Goal: Information Seeking & Learning: Learn about a topic

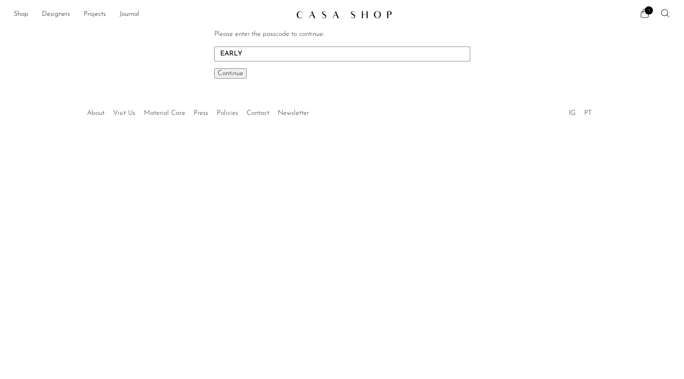
type input "EARLY"
click at [214, 68] on button "Continue One moment..." at bounding box center [230, 73] width 32 height 10
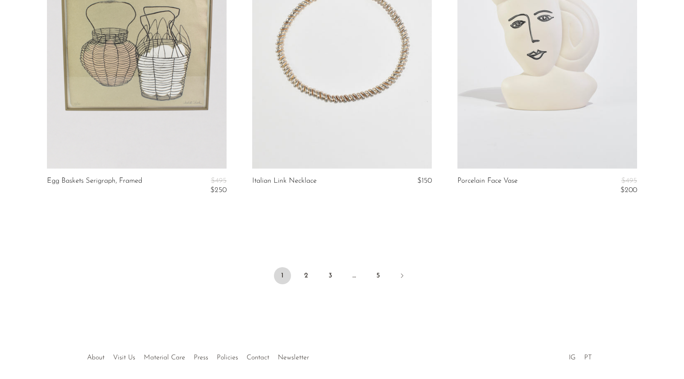
scroll to position [3417, 0]
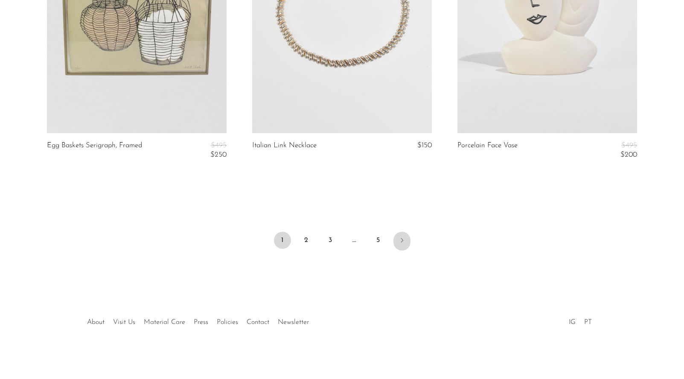
click at [400, 241] on icon "Next" at bounding box center [402, 240] width 7 height 7
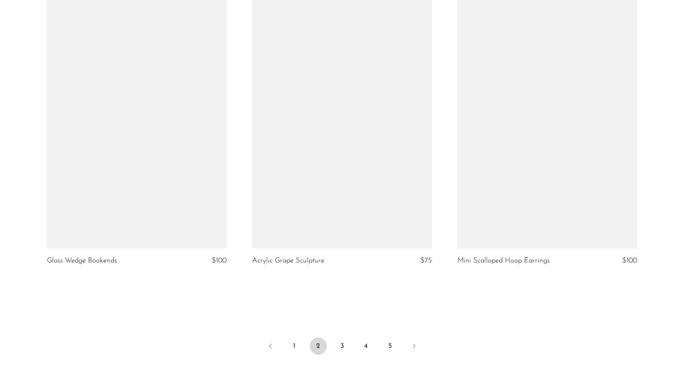
scroll to position [3327, 0]
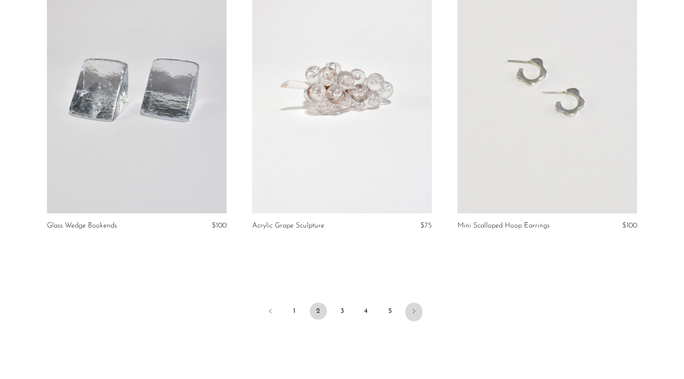
click at [412, 307] on link "Next" at bounding box center [413, 312] width 17 height 19
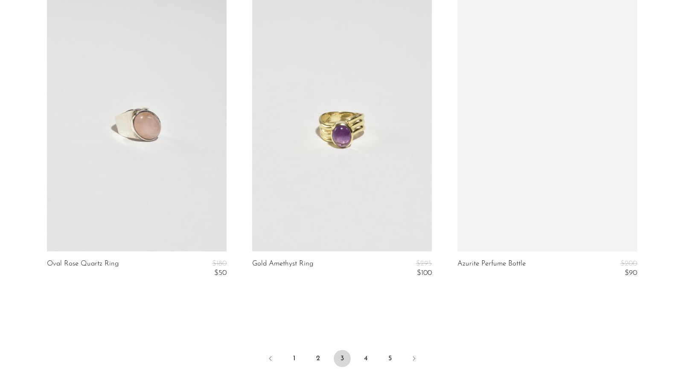
scroll to position [3440, 0]
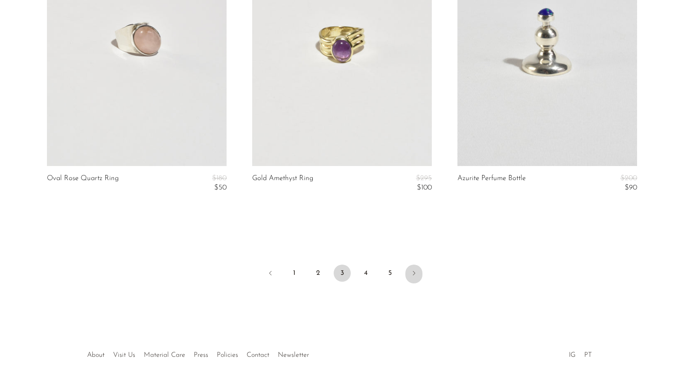
click at [415, 276] on link "Next" at bounding box center [413, 274] width 17 height 19
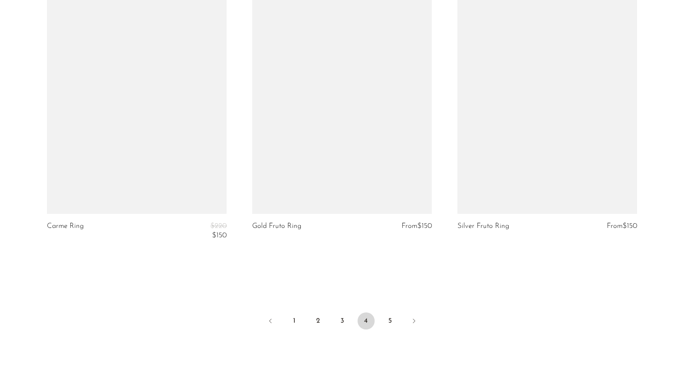
scroll to position [3394, 0]
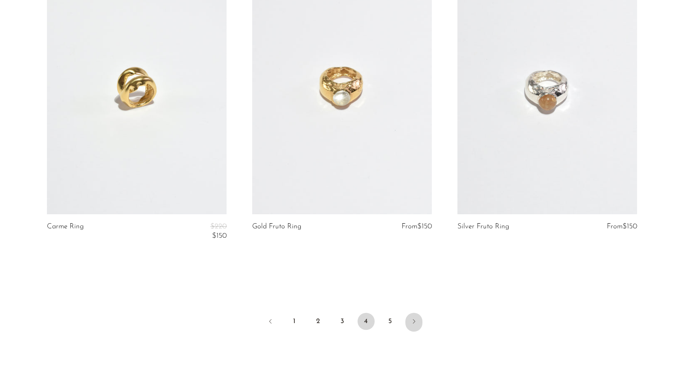
click at [416, 323] on icon "Next" at bounding box center [413, 321] width 7 height 7
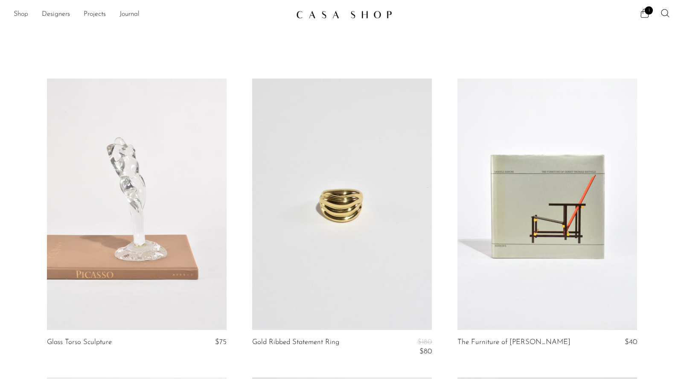
click at [22, 16] on link "Shop" at bounding box center [21, 14] width 15 height 11
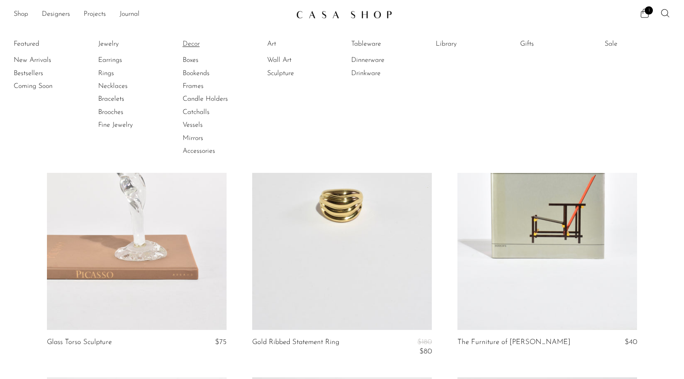
click at [187, 44] on link "Decor" at bounding box center [215, 43] width 64 height 9
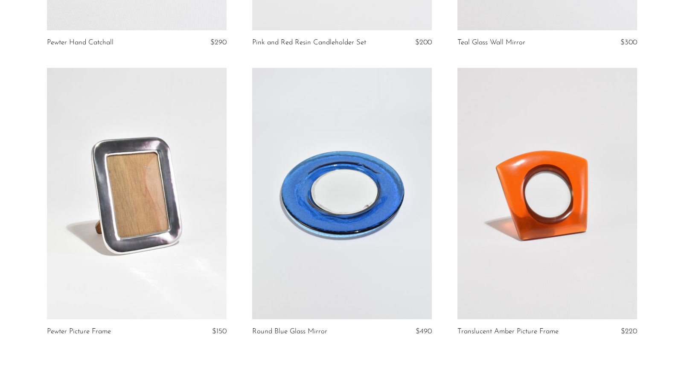
scroll to position [3317, 0]
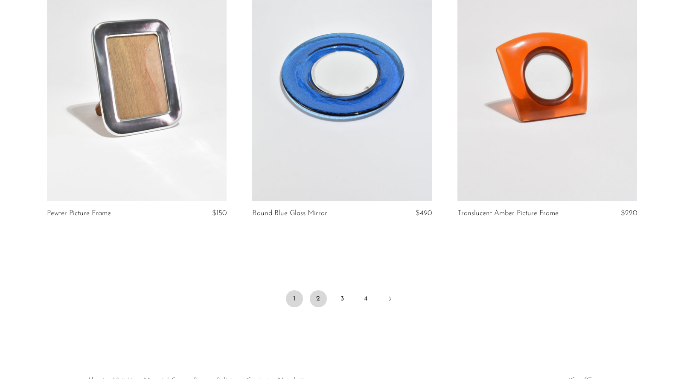
click at [320, 297] on link "2" at bounding box center [318, 298] width 17 height 17
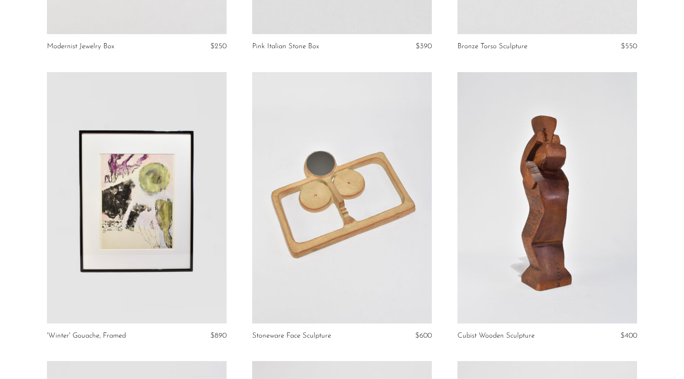
scroll to position [2659, 0]
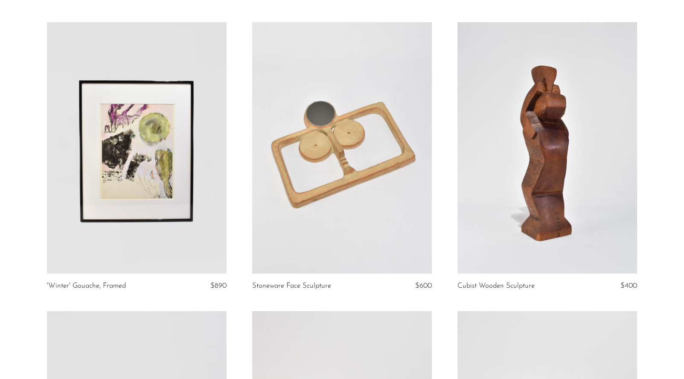
click at [181, 214] on link at bounding box center [137, 147] width 180 height 251
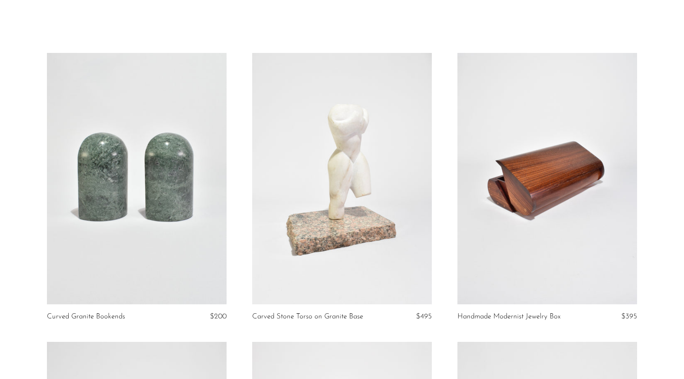
scroll to position [0, 0]
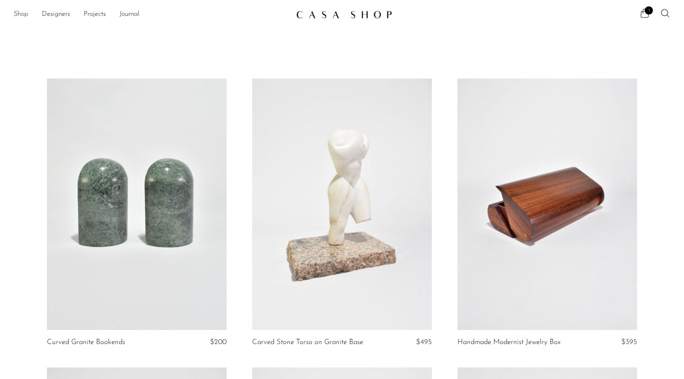
click at [21, 14] on link "Shop" at bounding box center [21, 14] width 15 height 11
click at [19, 12] on link "Shop" at bounding box center [21, 14] width 15 height 11
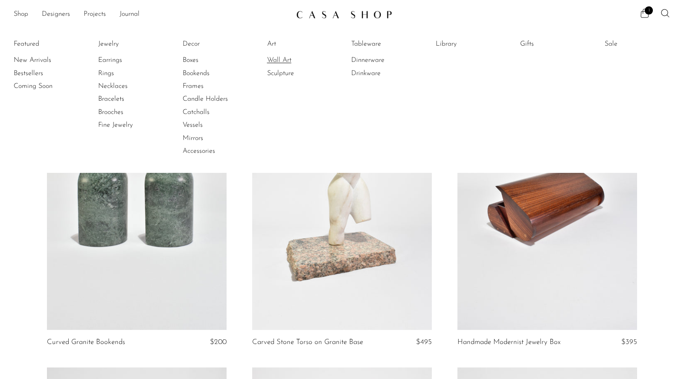
click at [274, 63] on link "Wall Art" at bounding box center [299, 59] width 64 height 9
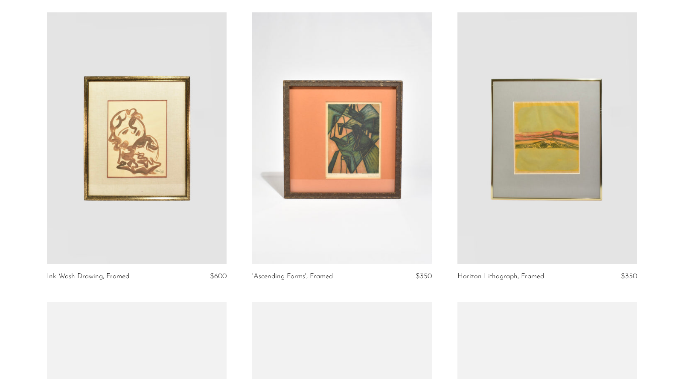
scroll to position [359, 0]
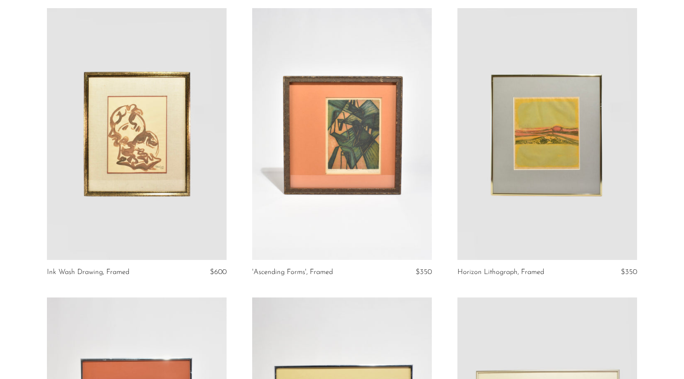
click at [471, 224] on link at bounding box center [547, 133] width 180 height 251
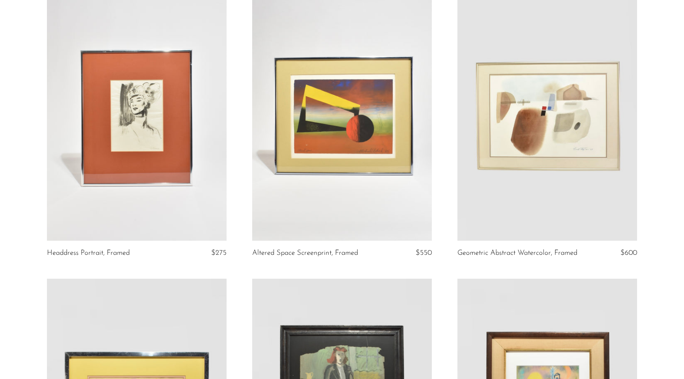
scroll to position [860, 0]
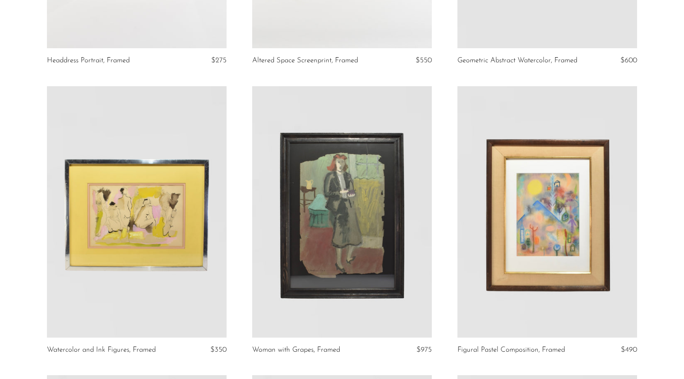
click at [540, 238] on link at bounding box center [547, 211] width 180 height 251
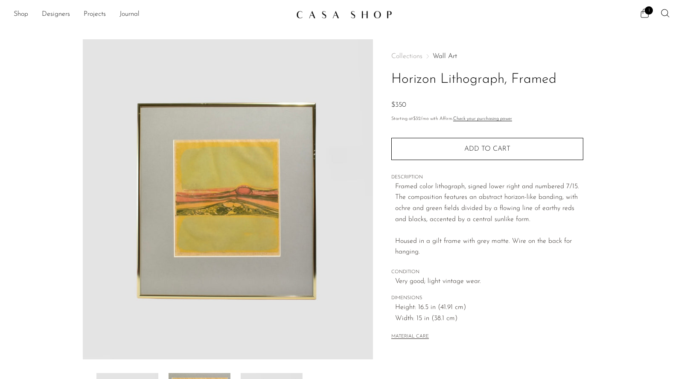
click at [478, 249] on p "Framed color lithograph, signed lower right and numbered 7/15. The composition …" at bounding box center [489, 219] width 188 height 76
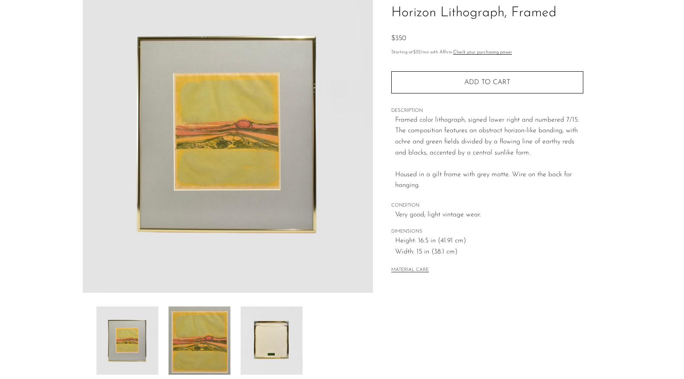
scroll to position [176, 0]
